Goal: Transaction & Acquisition: Download file/media

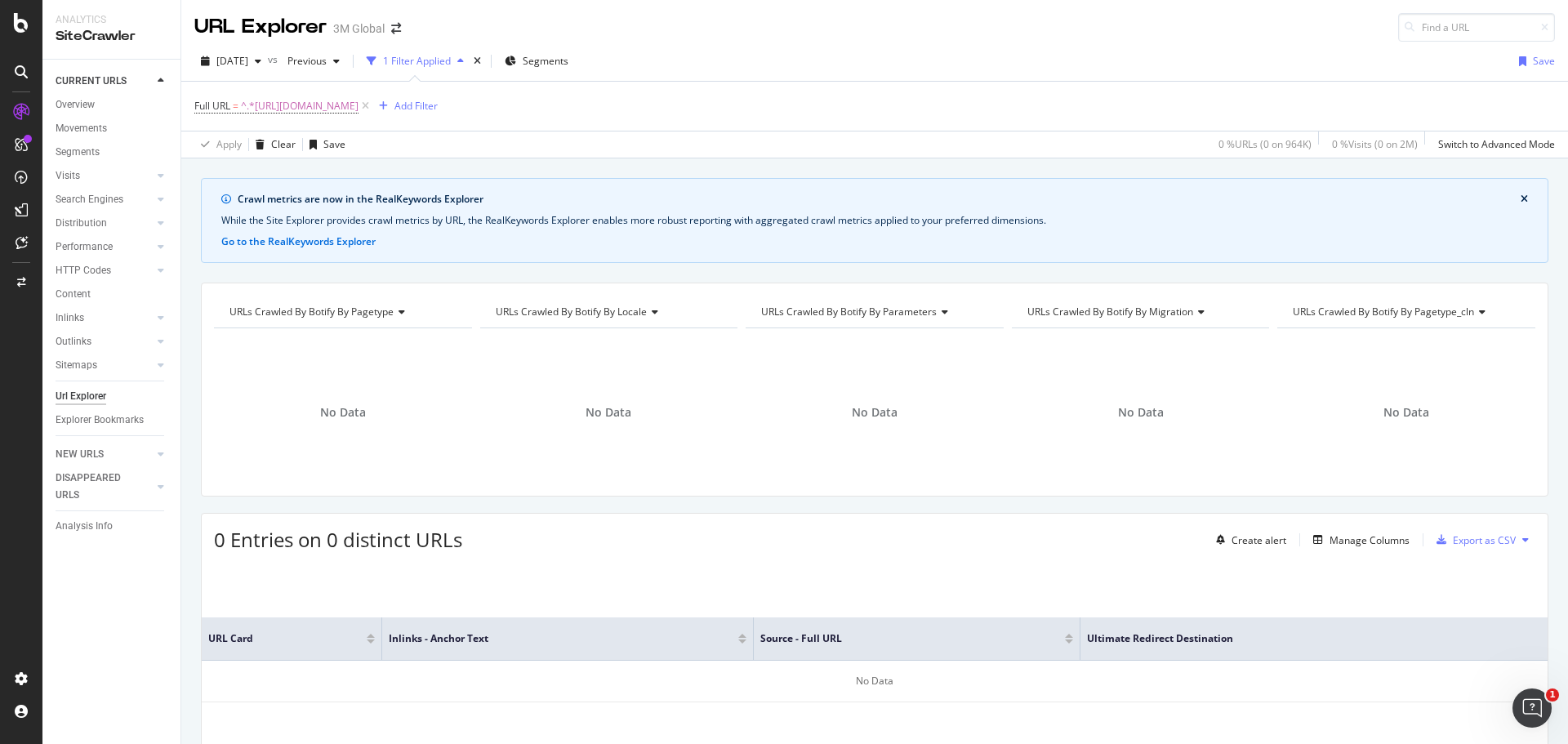
click at [1521, 201] on icon "close banner" at bounding box center [1524, 199] width 7 height 10
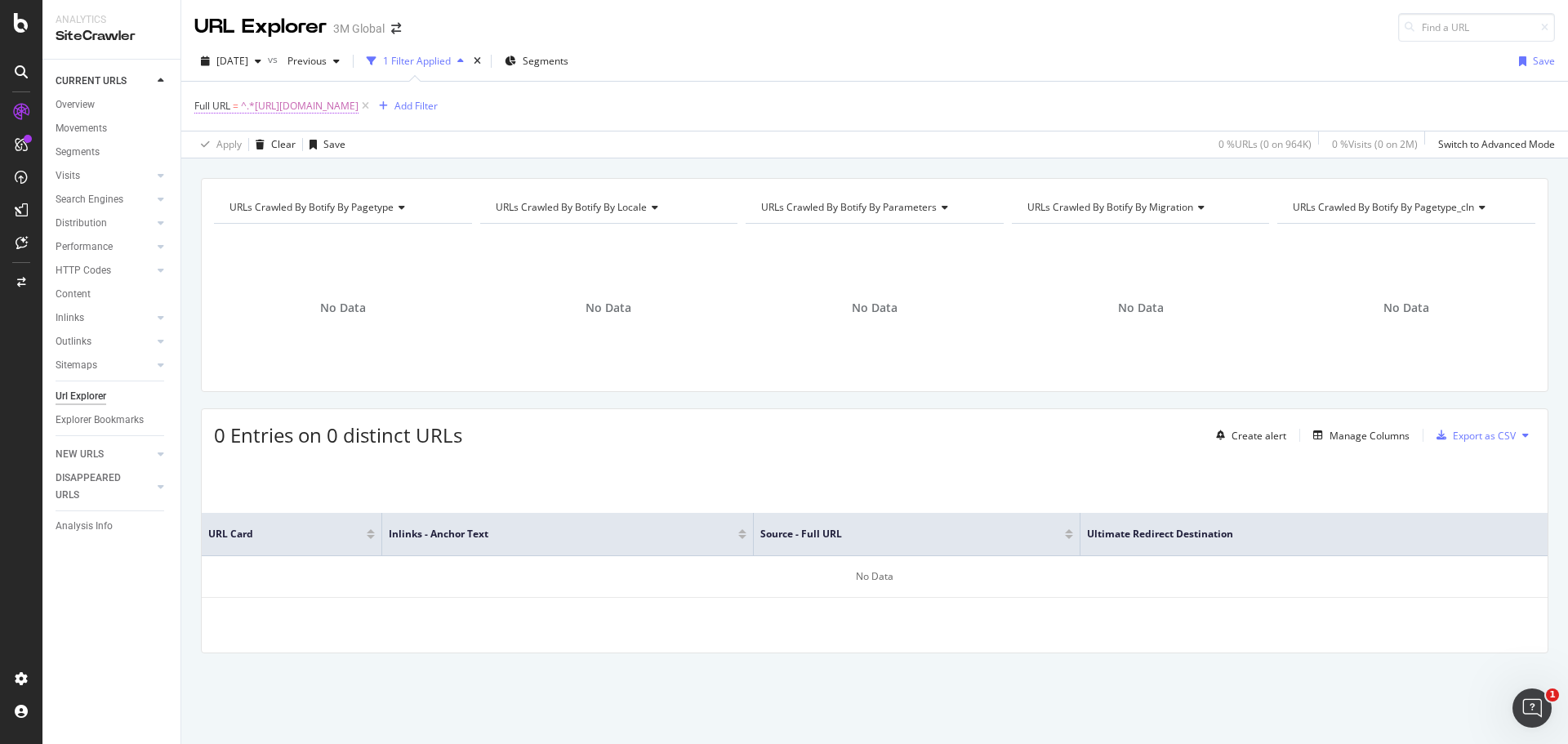
click at [358, 112] on span "^.*https://www.3mcanada.ca/3M/fr_CA/collision-repair-ca/total-automotive-sandin…" at bounding box center [299, 106] width 118 height 23
click at [327, 167] on input "https://www.3mcanada.ca/3M/fr_CA/collision-repair-ca/total-automotive-sanding-s…" at bounding box center [286, 174] width 155 height 26
paste input "https://www.3m.com/3M/en_US/automotive-us/stories/"
type input "https://www.3m.com/3M/en_US/automotive-us/stories/"
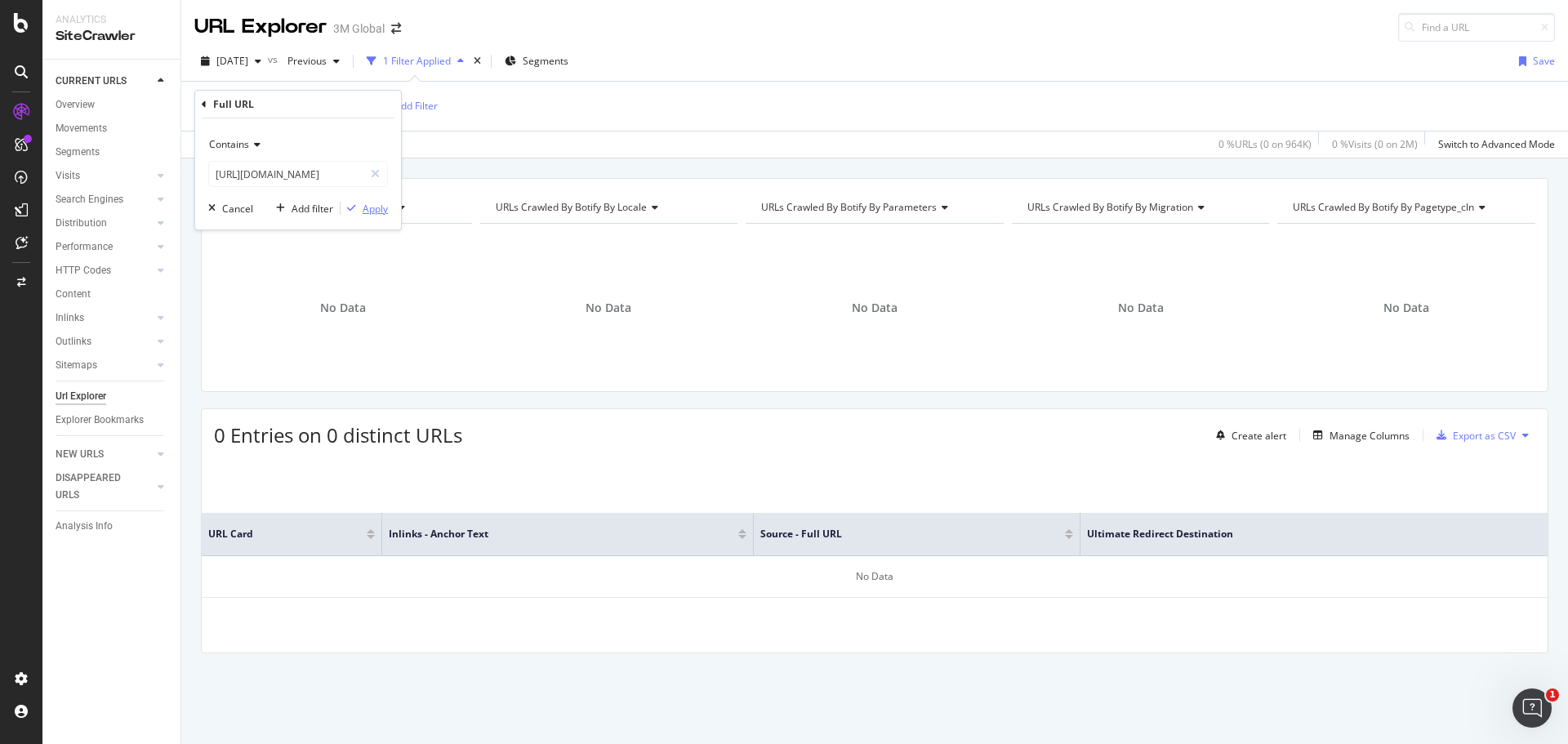
scroll to position [0, 0]
click at [370, 208] on div "Apply" at bounding box center [375, 209] width 25 height 14
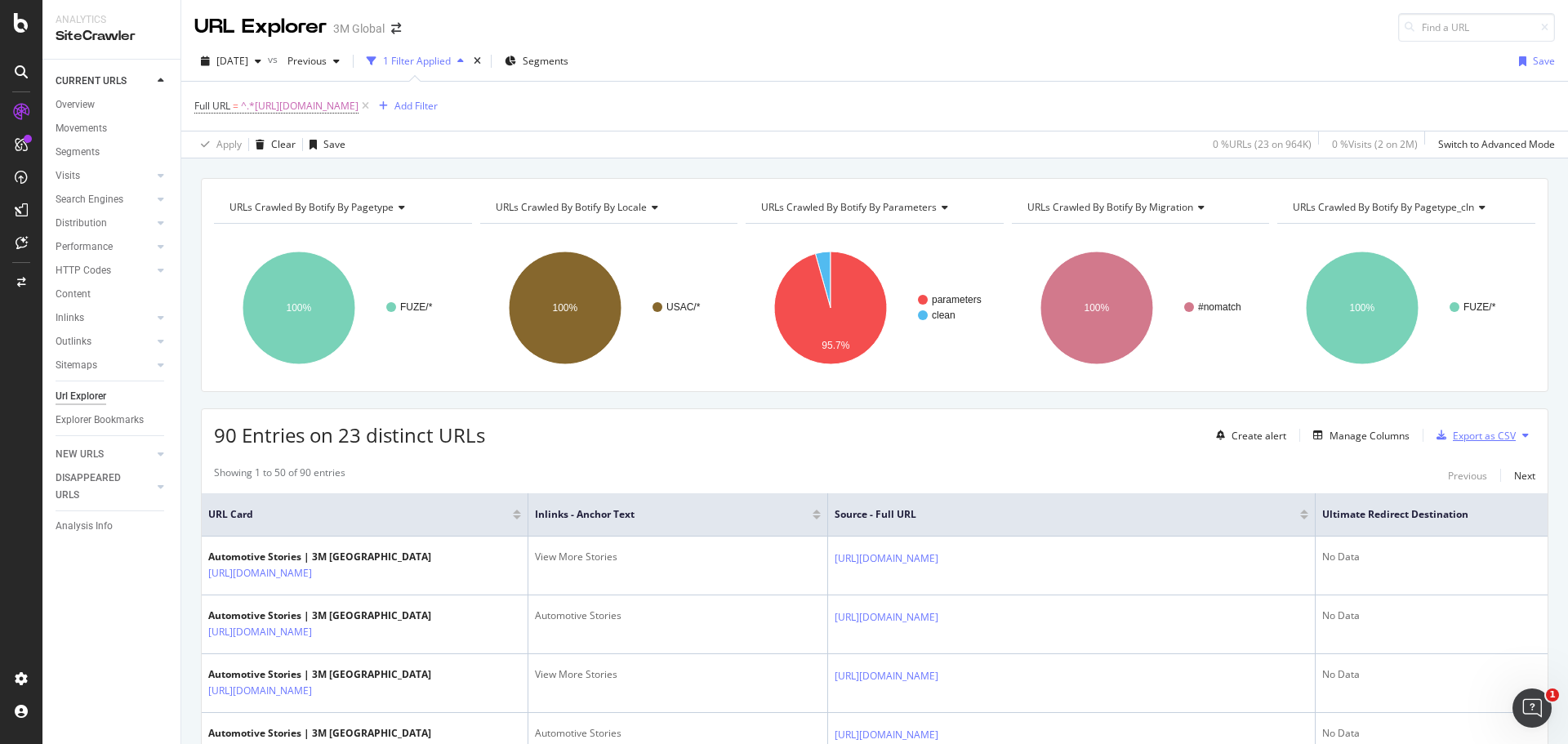
click at [1458, 437] on div "Export as CSV" at bounding box center [1484, 436] width 63 height 14
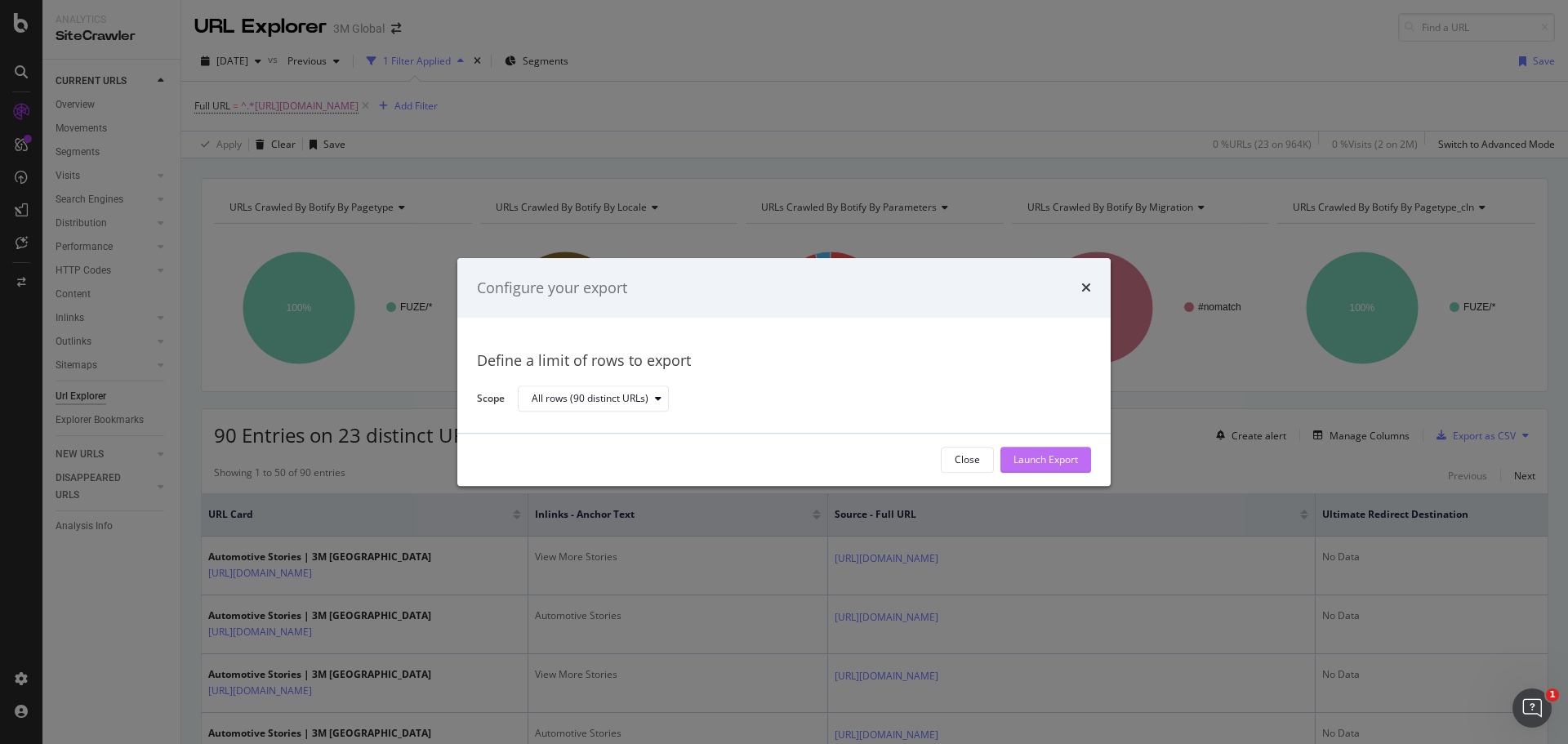
click at [1016, 450] on div "Launch Export" at bounding box center [1045, 460] width 64 height 25
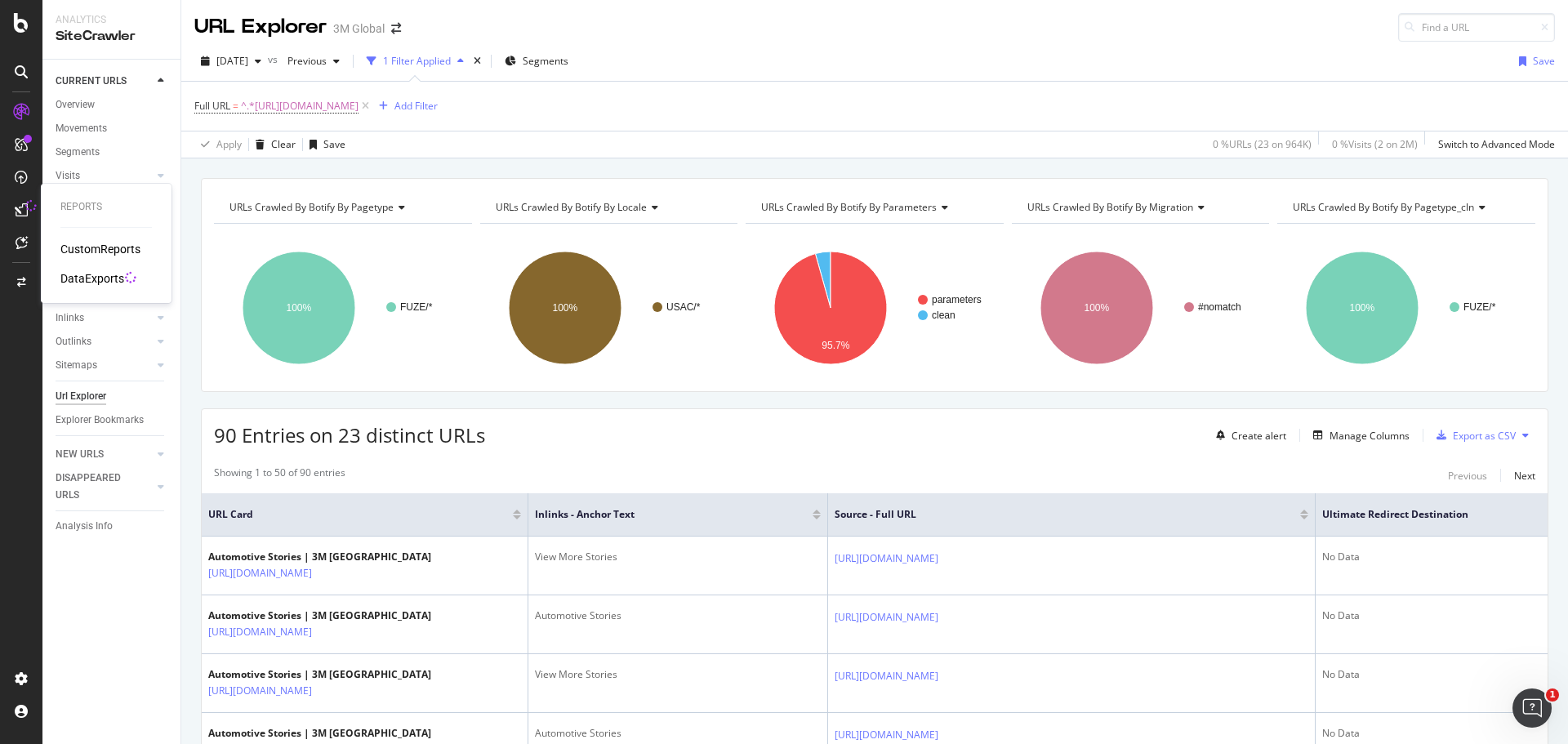
click at [92, 274] on div "DataExports" at bounding box center [92, 278] width 64 height 17
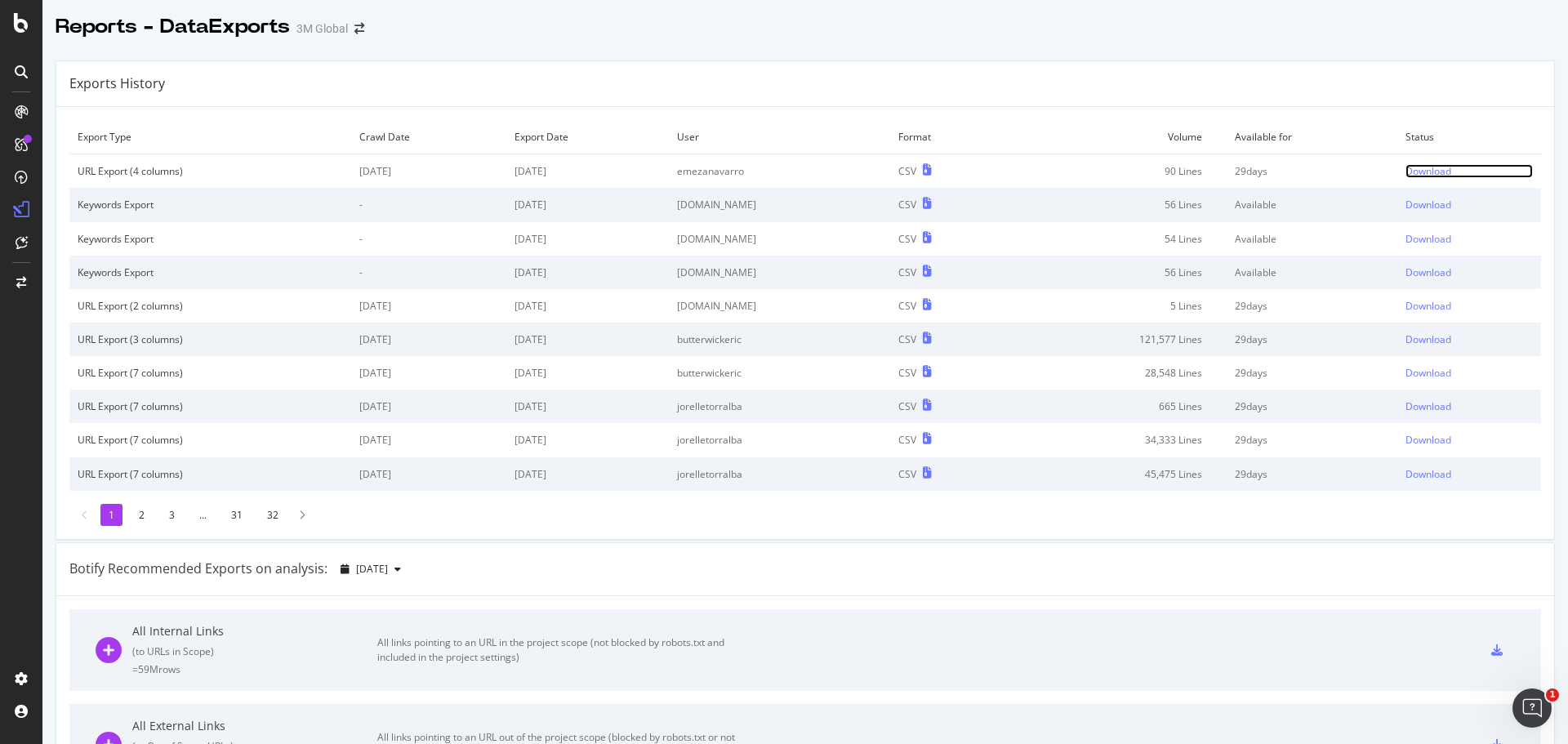
click at [1405, 173] on div "Download" at bounding box center [1428, 171] width 46 height 14
